Goal: Check status

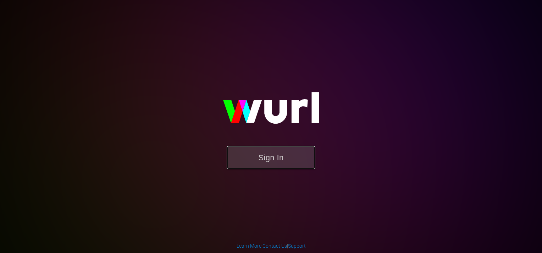
click at [262, 155] on button "Sign In" at bounding box center [271, 157] width 89 height 23
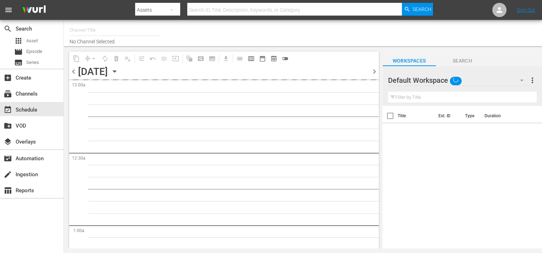
type input "Amasia (1236)"
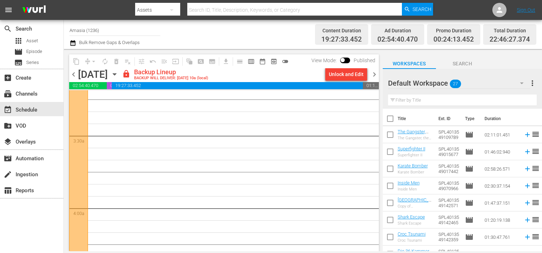
scroll to position [177, 0]
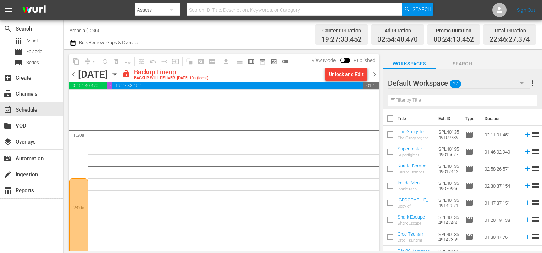
click at [73, 76] on span "chevron_left" at bounding box center [73, 74] width 9 height 9
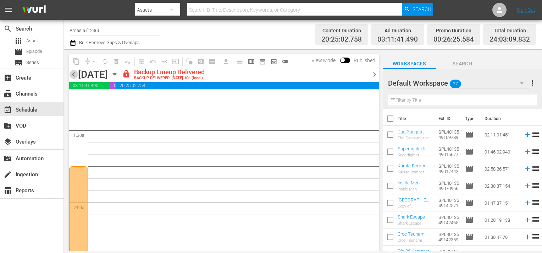
click at [73, 76] on span "chevron_left" at bounding box center [73, 74] width 9 height 9
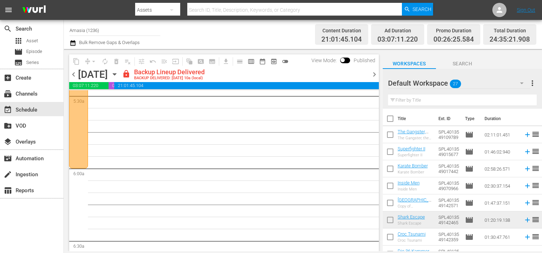
scroll to position [851, 0]
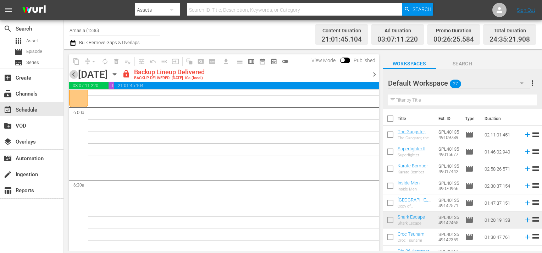
click at [72, 74] on span "chevron_left" at bounding box center [73, 74] width 9 height 9
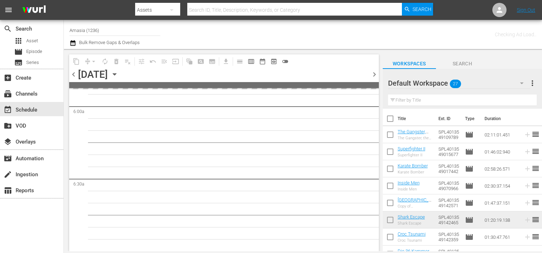
scroll to position [863, 0]
